Goal: Task Accomplishment & Management: Manage account settings

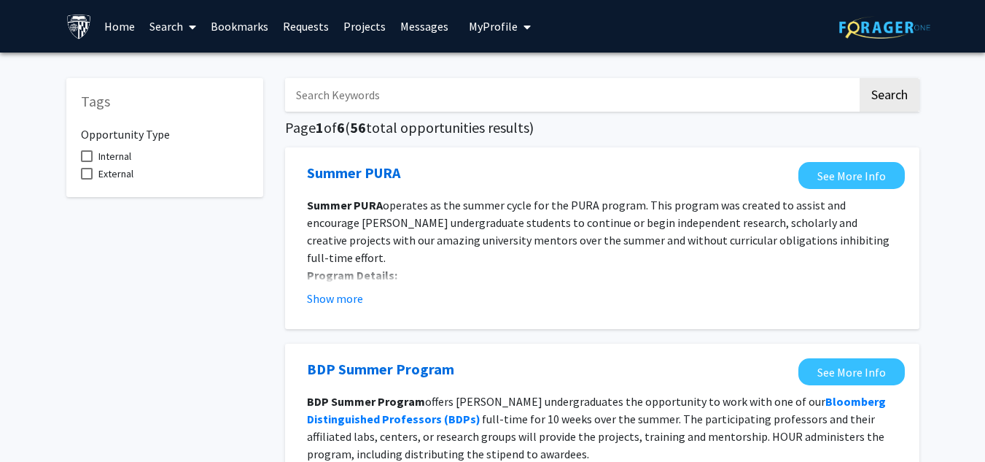
click at [178, 24] on link "Search" at bounding box center [172, 26] width 61 height 51
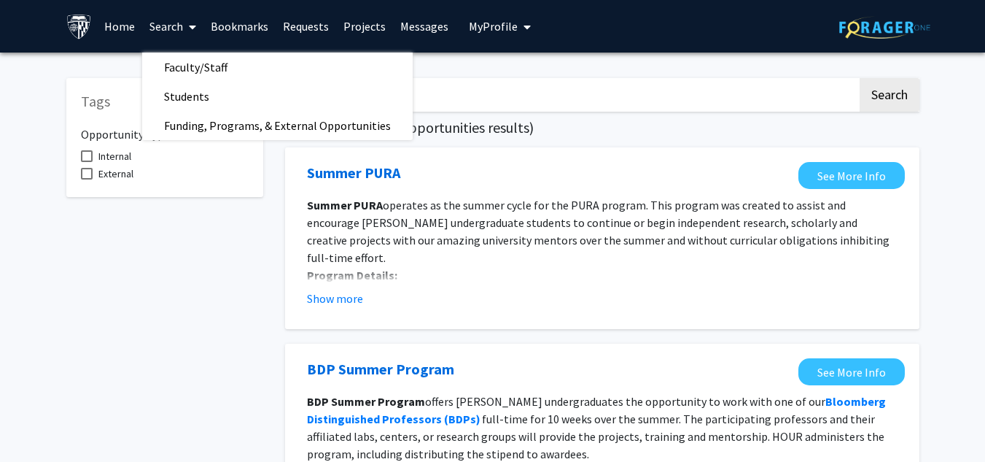
click at [393, 30] on link "Messages" at bounding box center [424, 26] width 63 height 51
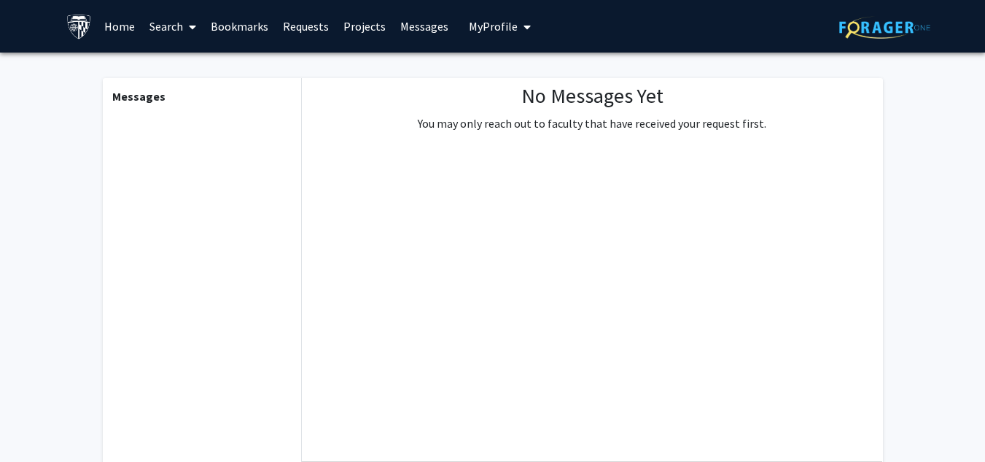
click at [371, 27] on link "Projects" at bounding box center [364, 26] width 57 height 51
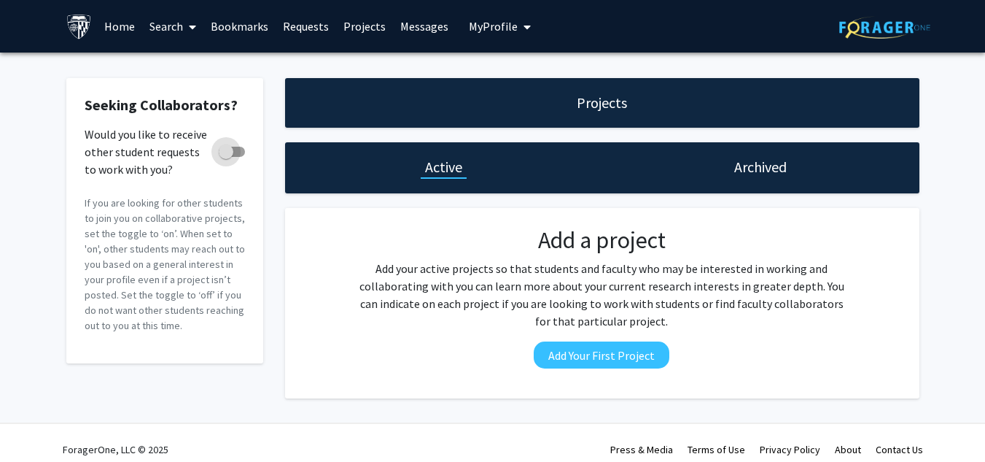
click at [235, 151] on span at bounding box center [232, 152] width 26 height 10
click at [226, 157] on input "Would you like to receive other student requests to work with you?" at bounding box center [225, 157] width 1 height 1
checkbox input "true"
click at [190, 28] on icon at bounding box center [192, 27] width 7 height 12
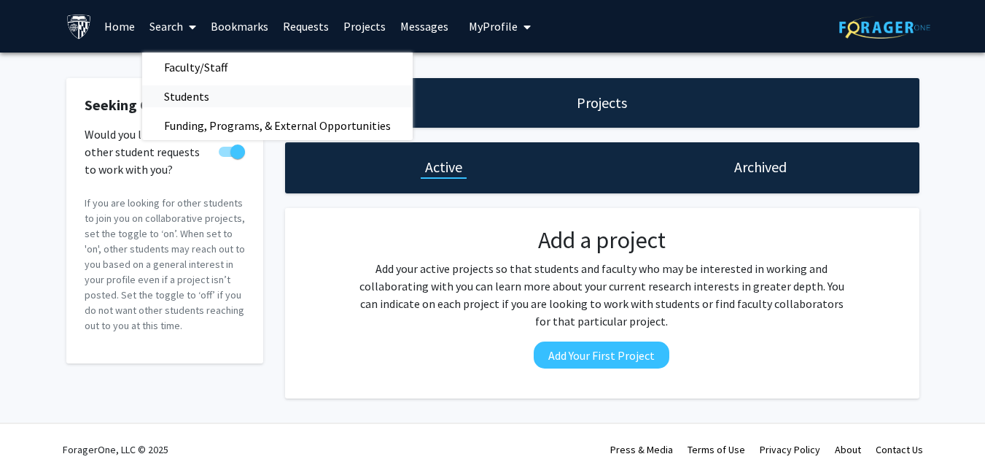
click at [195, 89] on span "Students" at bounding box center [186, 96] width 89 height 29
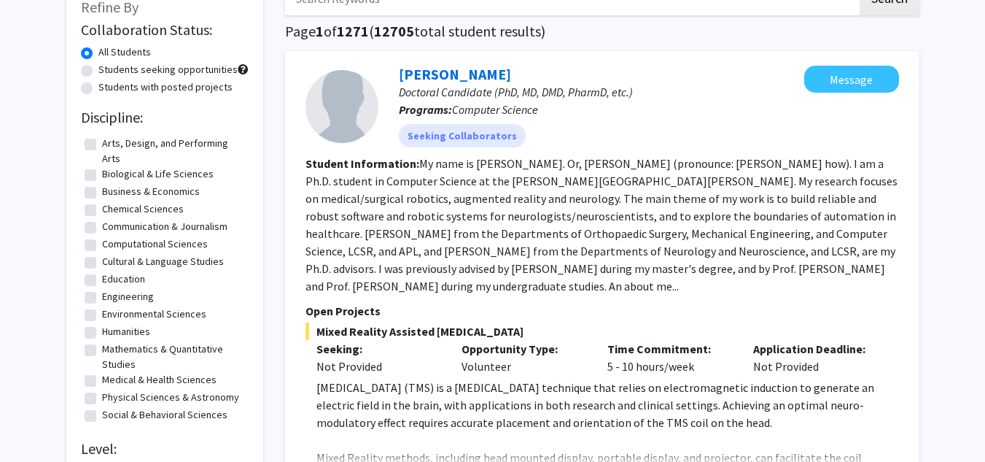
scroll to position [97, 0]
click at [157, 418] on label "Social & Behavioral Sciences" at bounding box center [164, 413] width 125 height 15
click at [112, 416] on input "Social & Behavioral Sciences" at bounding box center [106, 410] width 9 height 9
checkbox input "true"
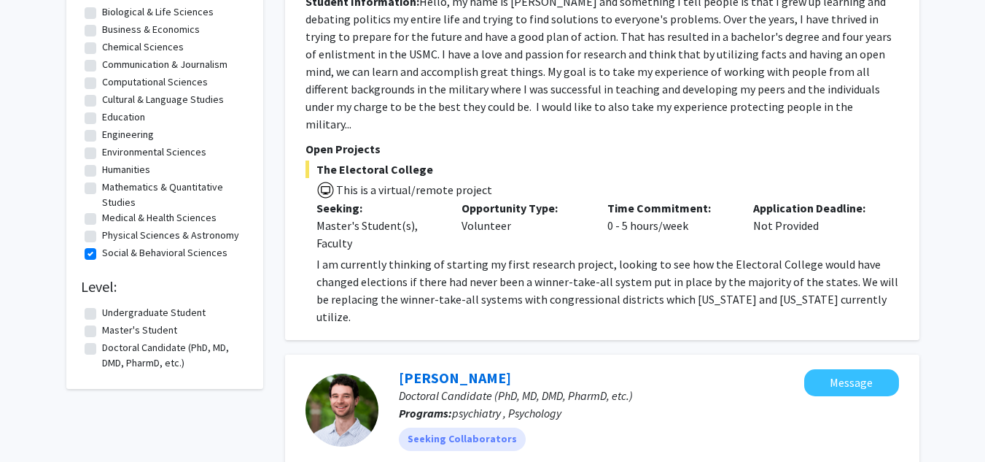
scroll to position [281, 0]
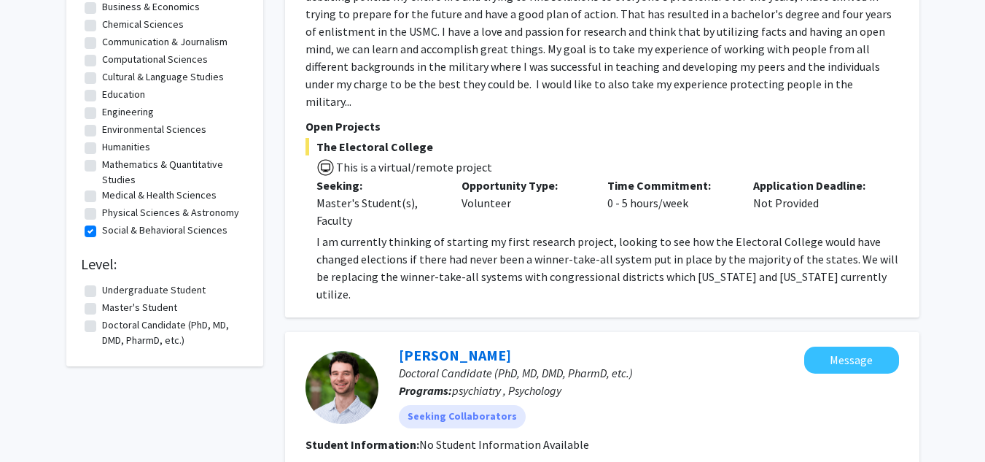
click at [152, 327] on label "Doctoral Candidate (PhD, MD, DMD, PharmD, etc.)" at bounding box center [173, 332] width 143 height 31
click at [112, 327] on input "Doctoral Candidate (PhD, MD, DMD, PharmD, etc.)" at bounding box center [106, 321] width 9 height 9
checkbox input "true"
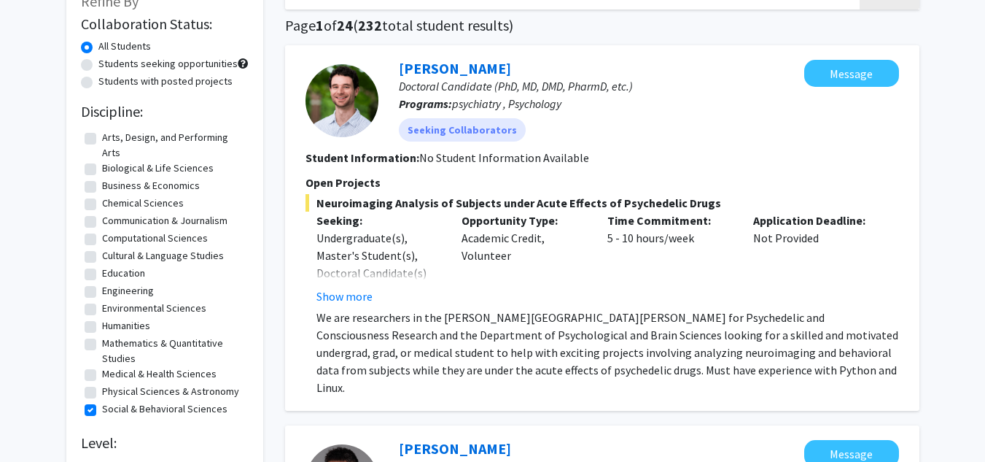
scroll to position [103, 0]
click at [346, 299] on button "Show more" at bounding box center [345, 296] width 56 height 18
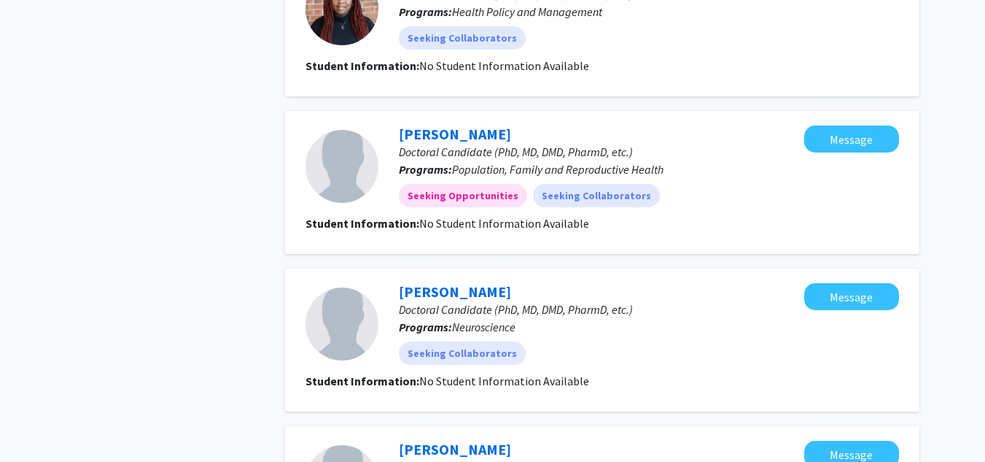
scroll to position [1400, 0]
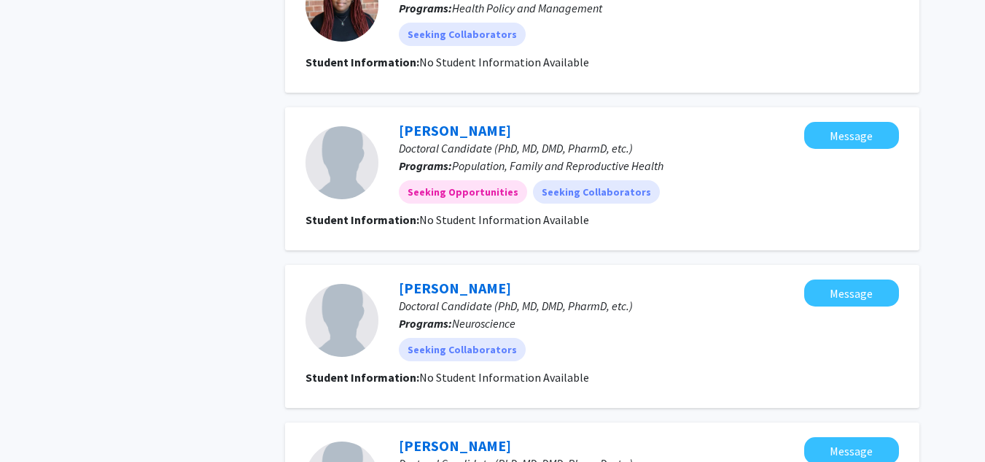
click at [318, 284] on div at bounding box center [342, 320] width 73 height 73
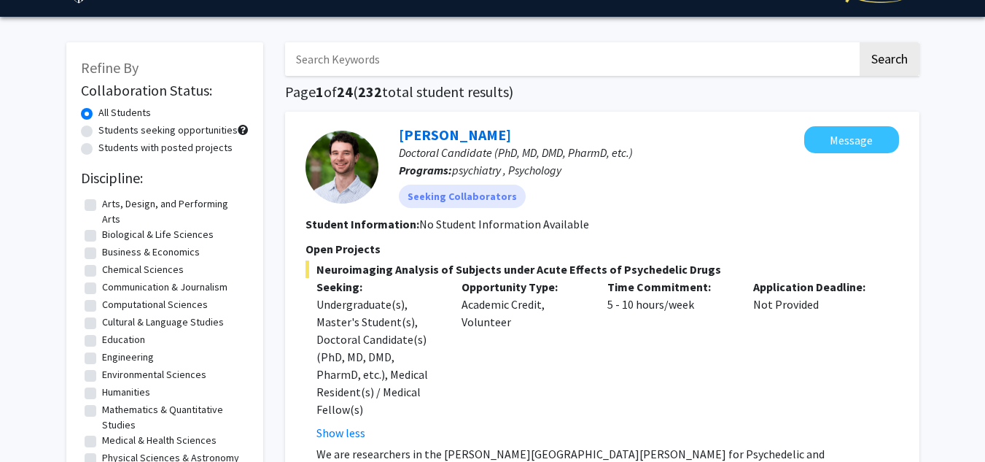
scroll to position [0, 0]
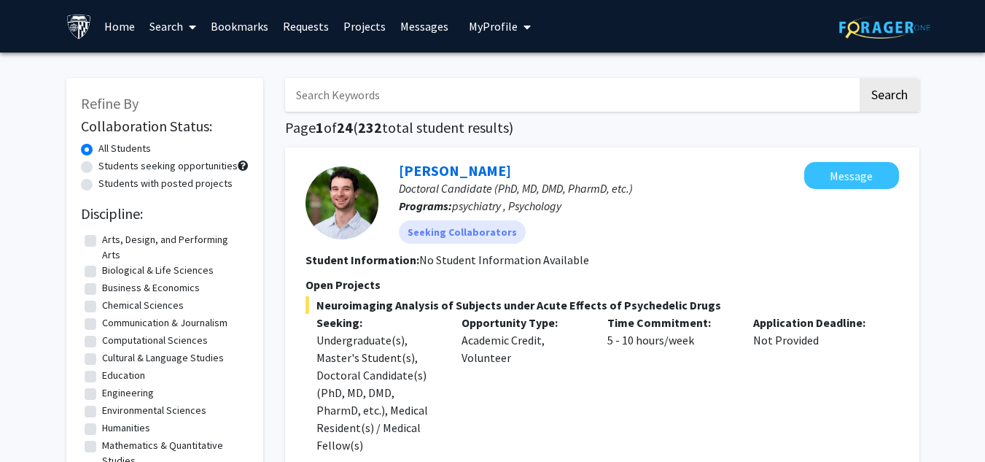
click at [501, 26] on span "My Profile" at bounding box center [493, 26] width 49 height 15
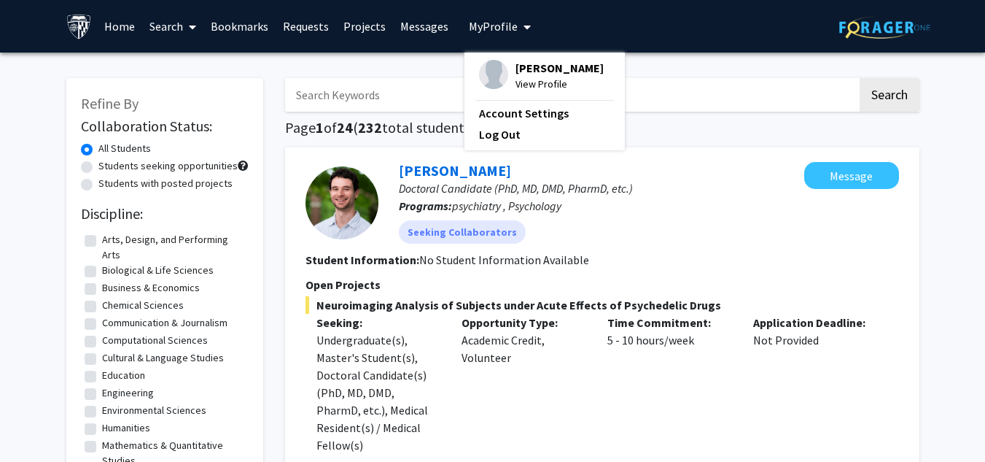
click at [516, 74] on span "[PERSON_NAME]" at bounding box center [560, 68] width 88 height 16
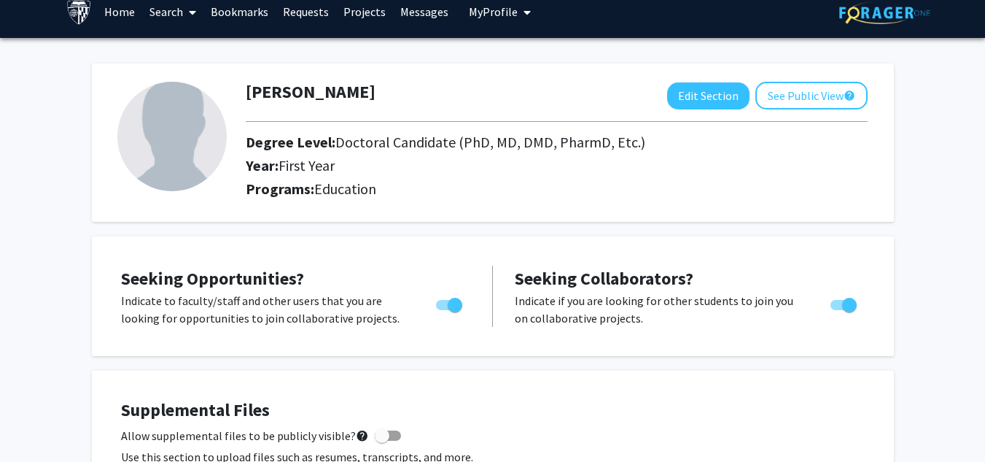
scroll to position [4, 0]
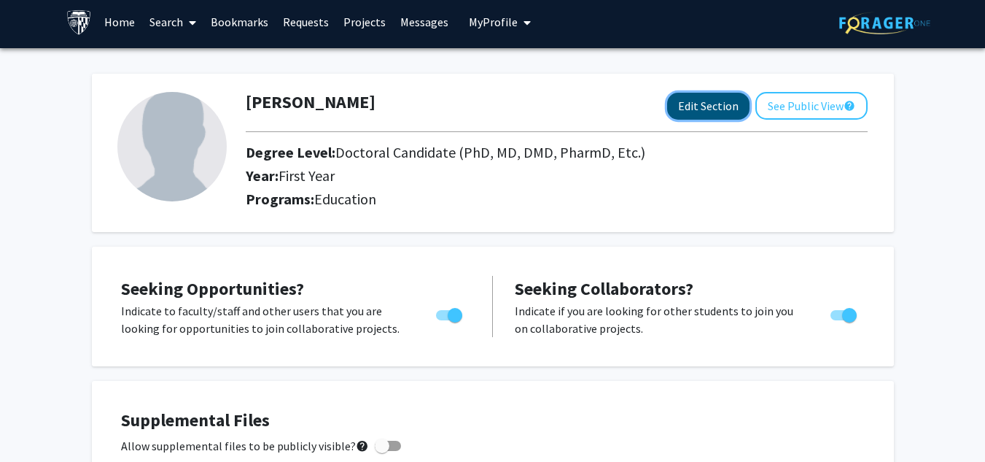
click at [710, 110] on button "Edit Section" at bounding box center [708, 106] width 82 height 27
select select "first_year"
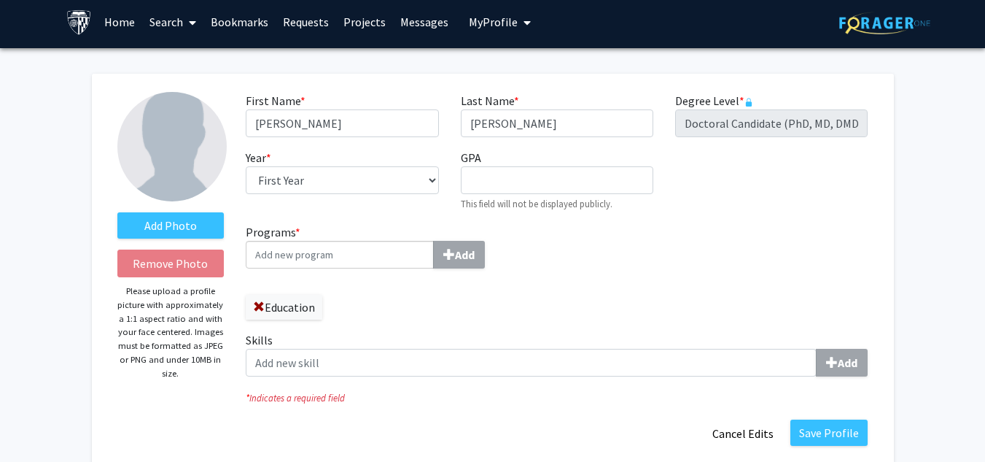
click at [338, 262] on input "Programs * Add" at bounding box center [340, 255] width 188 height 28
click at [381, 252] on input "Programs * Add" at bounding box center [340, 255] width 188 height 28
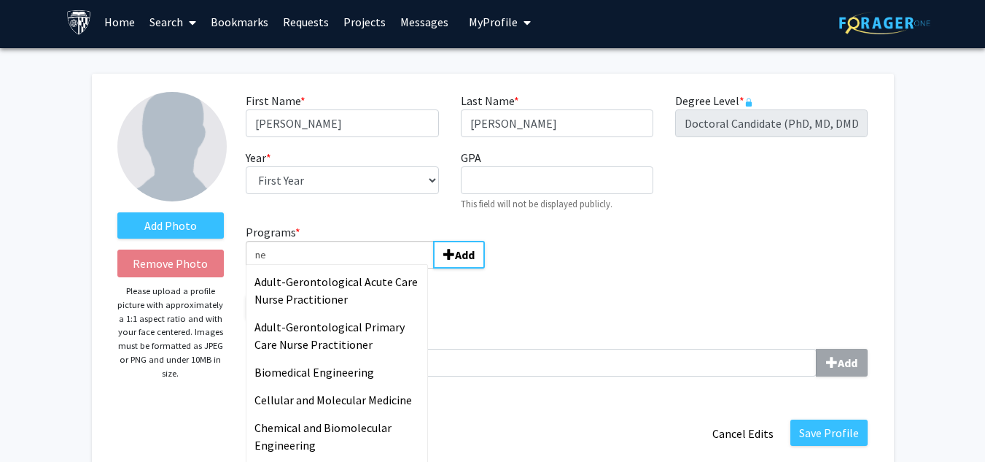
type input "n"
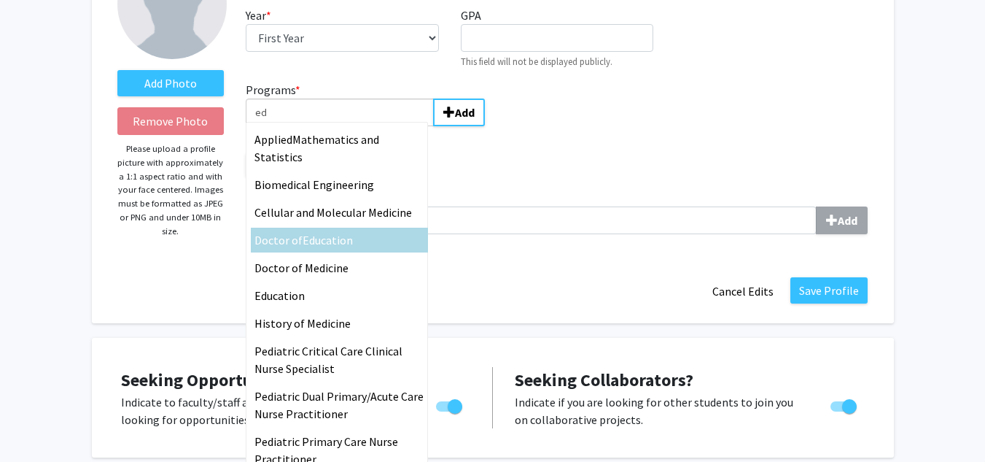
scroll to position [146, 0]
type input "ed"
click at [322, 233] on span "ucation" at bounding box center [334, 240] width 38 height 15
click at [322, 127] on input "ed" at bounding box center [340, 113] width 188 height 28
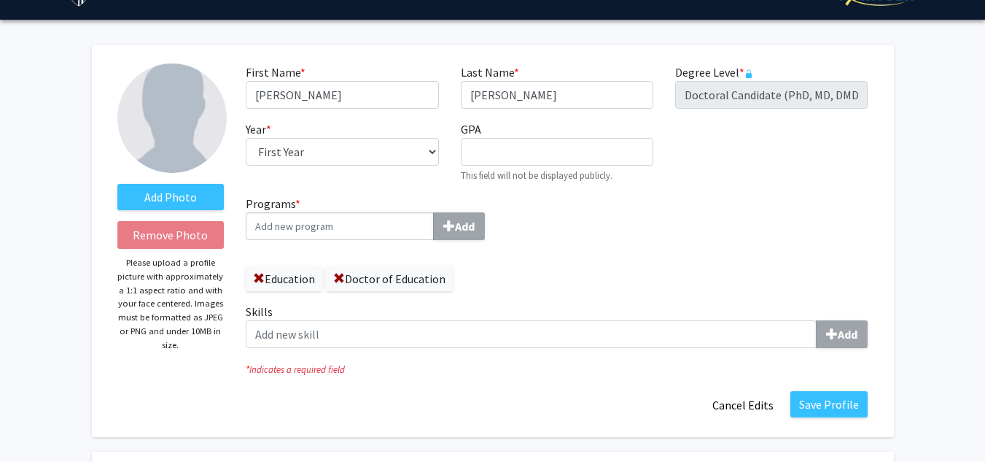
scroll to position [34, 0]
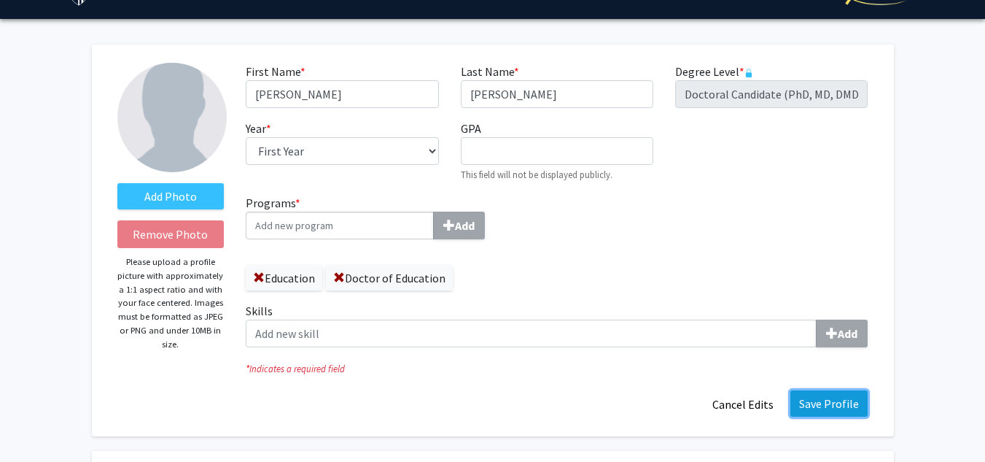
click at [819, 404] on button "Save Profile" at bounding box center [829, 403] width 77 height 26
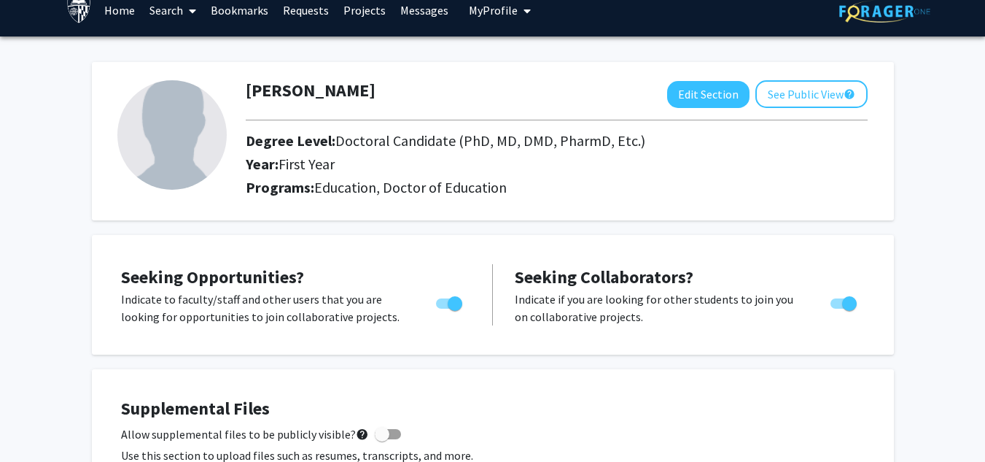
scroll to position [0, 0]
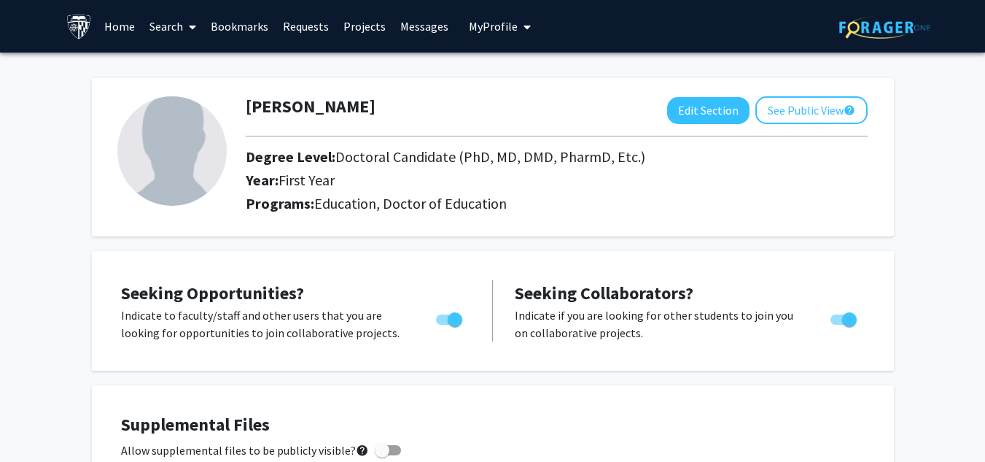
click at [478, 35] on button "My Profile" at bounding box center [500, 26] width 71 height 53
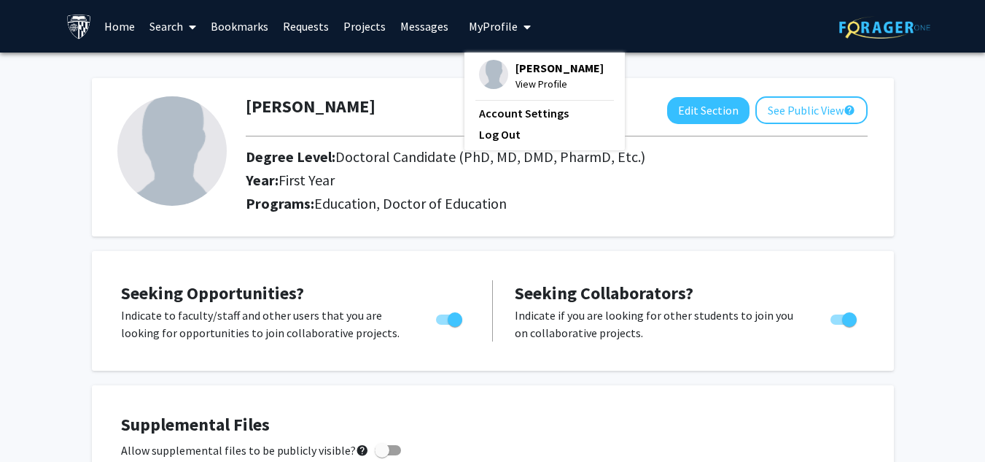
click at [125, 31] on link "Home" at bounding box center [119, 26] width 45 height 51
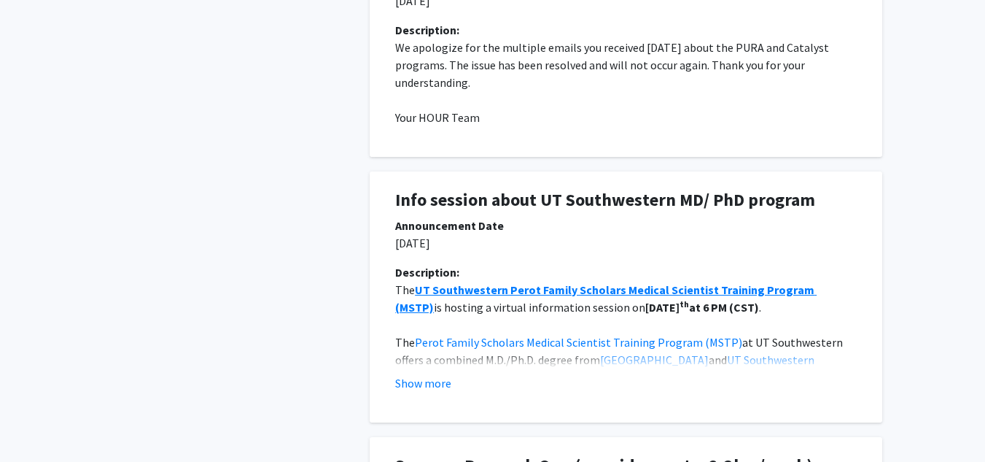
scroll to position [1009, 0]
click at [615, 211] on div "Info session about UT Southwestern MD/ PhD program" at bounding box center [626, 202] width 484 height 27
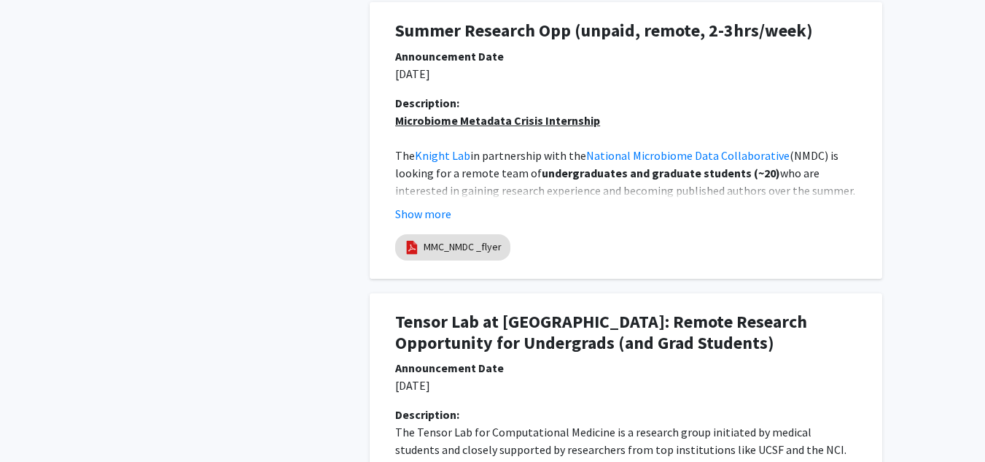
scroll to position [1444, 0]
click at [442, 214] on button "Show more" at bounding box center [423, 213] width 56 height 18
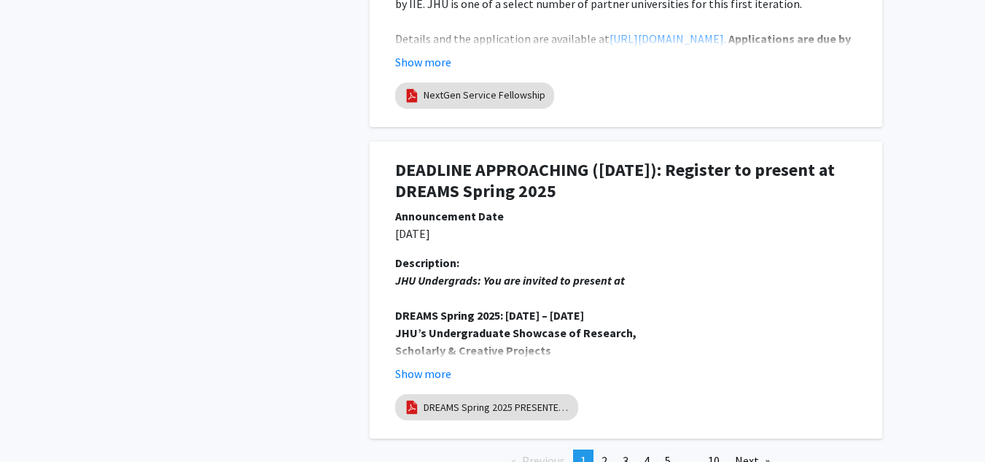
scroll to position [3492, 0]
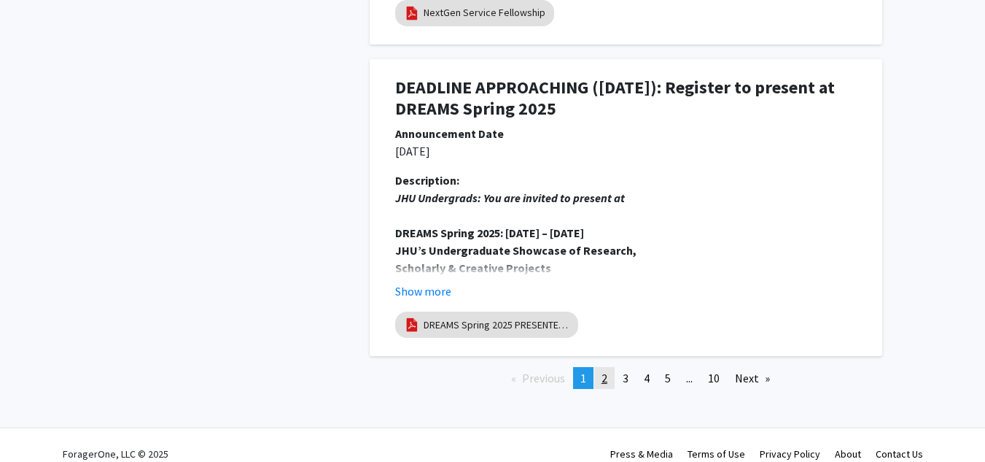
click at [610, 367] on link "page 2" at bounding box center [604, 378] width 20 height 22
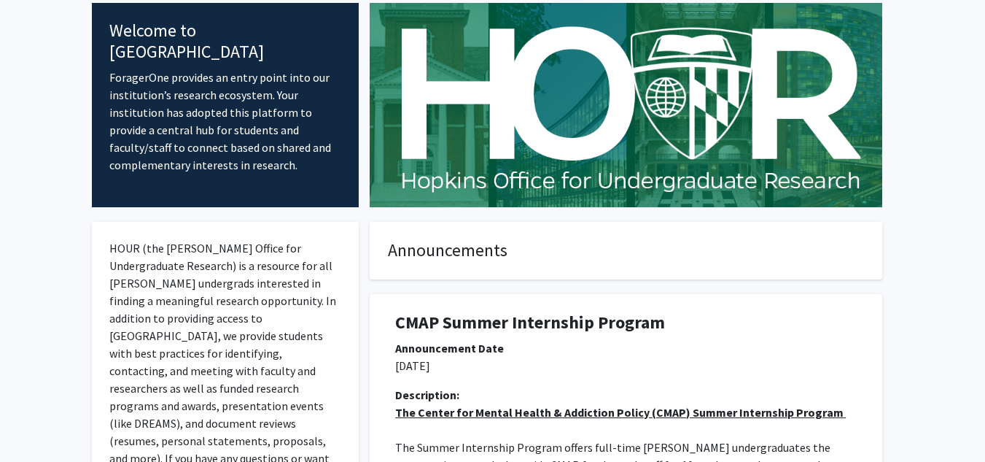
scroll to position [0, 0]
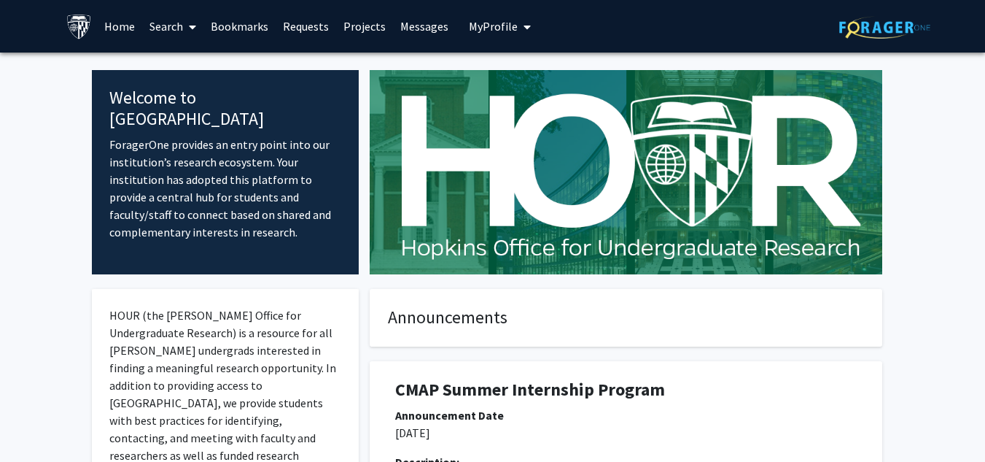
click at [303, 362] on p "HOUR (the [PERSON_NAME] Office for Undergraduate Research) is a resource for al…" at bounding box center [225, 437] width 233 height 263
